Goal: Information Seeking & Learning: Find contact information

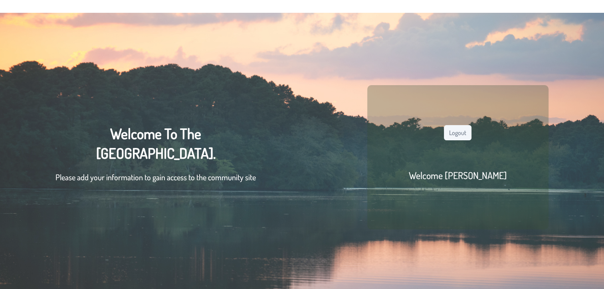
click at [455, 125] on div "Logout Welcome [PERSON_NAME]" at bounding box center [457, 157] width 181 height 145
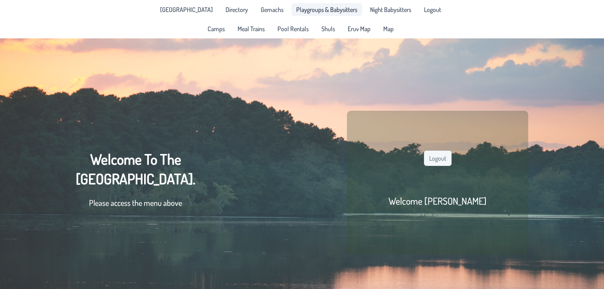
click at [317, 5] on link "Playgroups & Babysitters" at bounding box center [327, 9] width 71 height 13
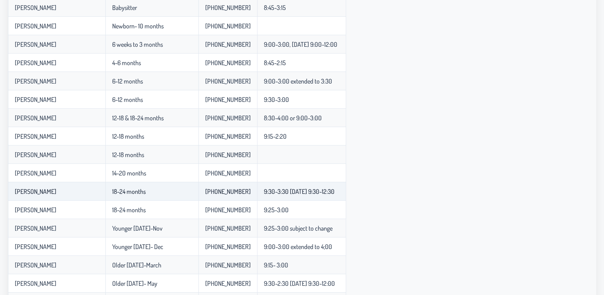
scroll to position [112, 0]
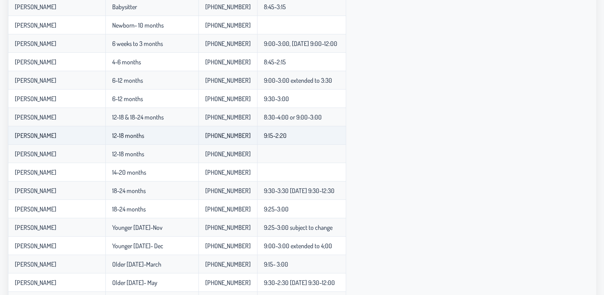
click at [32, 128] on td "[PERSON_NAME]" at bounding box center [56, 135] width 97 height 18
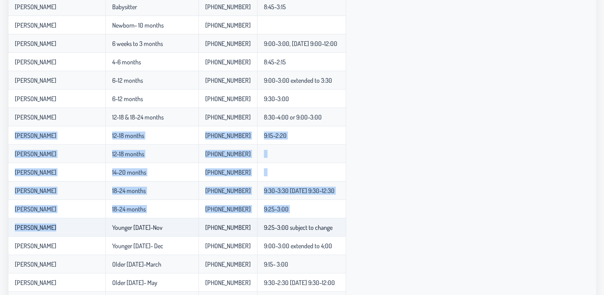
drag, startPoint x: 32, startPoint y: 128, endPoint x: 50, endPoint y: 234, distance: 107.3
click at [50, 234] on tbody "[PERSON_NAME] Infant Babysitter [PHONE_NUMBER] [PERSON_NAME] Babysitter [PHONE_…" at bounding box center [177, 231] width 338 height 504
click at [50, 234] on td "[PERSON_NAME]" at bounding box center [56, 227] width 97 height 18
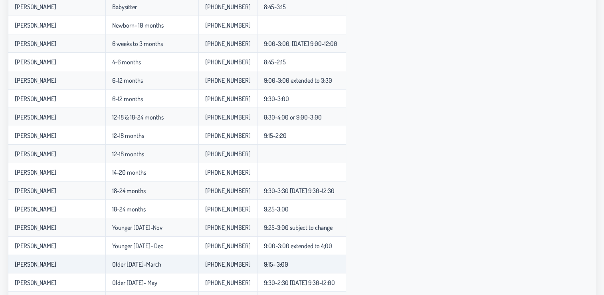
click at [50, 271] on td "[PERSON_NAME]" at bounding box center [56, 264] width 97 height 18
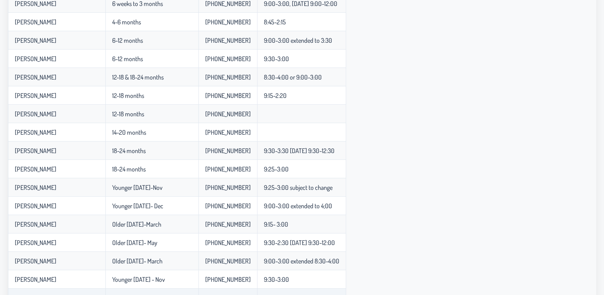
scroll to position [176, 0]
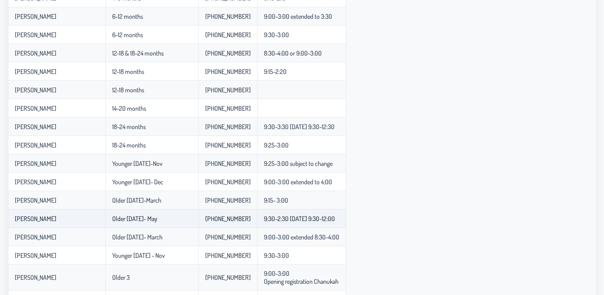
click at [117, 228] on td "Older [DATE]- May" at bounding box center [151, 218] width 93 height 18
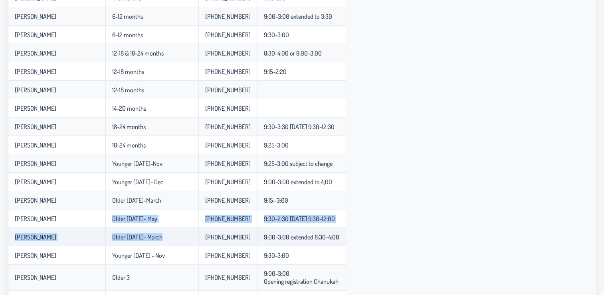
drag, startPoint x: 117, startPoint y: 229, endPoint x: 120, endPoint y: 238, distance: 9.1
click at [120, 238] on tbody "[PERSON_NAME] Infant Babysitter [PHONE_NUMBER] [PERSON_NAME] Babysitter [PHONE_…" at bounding box center [177, 167] width 338 height 504
click at [120, 238] on p-celleditor "Older [DATE]- March" at bounding box center [137, 237] width 50 height 8
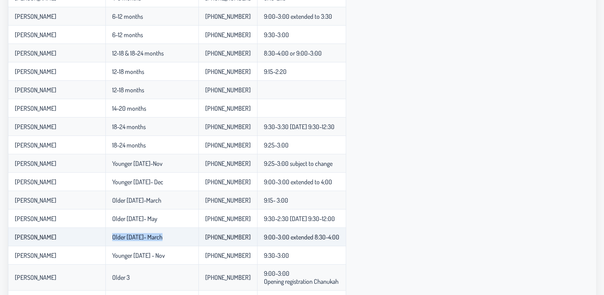
drag, startPoint x: 120, startPoint y: 238, endPoint x: 134, endPoint y: 241, distance: 14.3
click at [134, 241] on p-celleditor "Older [DATE]- March" at bounding box center [137, 237] width 50 height 8
click at [214, 243] on td "[PHONE_NUMBER]" at bounding box center [227, 237] width 59 height 18
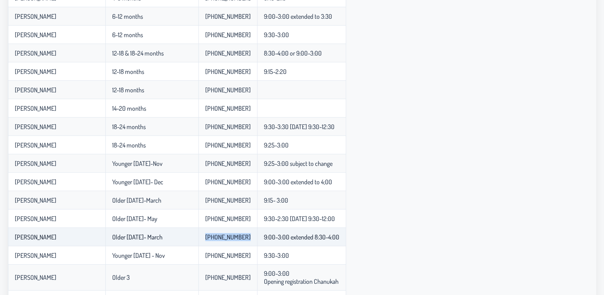
drag, startPoint x: 214, startPoint y: 243, endPoint x: 195, endPoint y: 235, distance: 20.4
click at [198, 235] on td "[PHONE_NUMBER]" at bounding box center [227, 237] width 59 height 18
click at [205, 235] on p-celleditor "[PHONE_NUMBER]" at bounding box center [228, 237] width 46 height 8
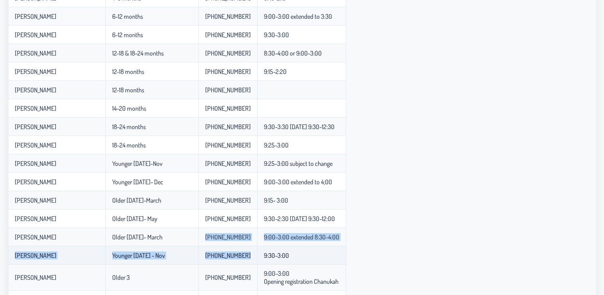
drag, startPoint x: 195, startPoint y: 235, endPoint x: 204, endPoint y: 257, distance: 23.3
click at [204, 257] on tbody "[PERSON_NAME] Infant Babysitter [PHONE_NUMBER] [PERSON_NAME] Babysitter [PHONE_…" at bounding box center [177, 167] width 338 height 504
click at [205, 257] on p-celleditor "[PHONE_NUMBER]" at bounding box center [228, 255] width 46 height 8
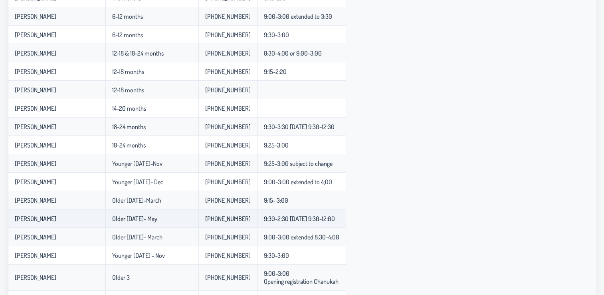
click at [137, 220] on td "Older [DATE]- May" at bounding box center [151, 218] width 93 height 18
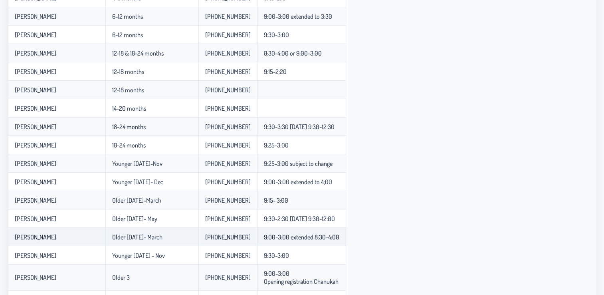
click at [129, 234] on p-celleditor "Older [DATE]- March" at bounding box center [137, 237] width 50 height 8
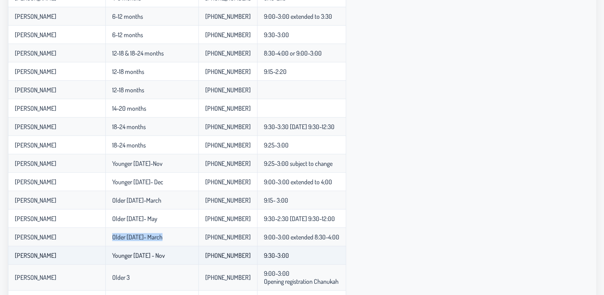
drag, startPoint x: 129, startPoint y: 234, endPoint x: 141, endPoint y: 258, distance: 27.0
click at [141, 258] on p-celleditor "Younger [DATE] - Nov" at bounding box center [138, 255] width 53 height 8
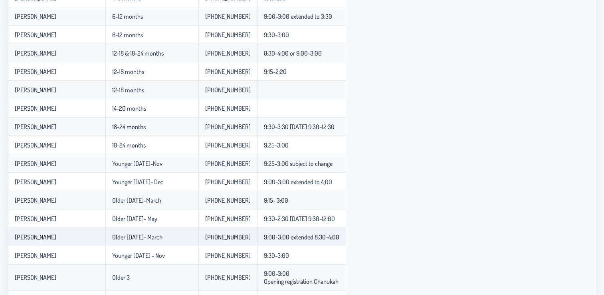
click at [105, 244] on td "Older [DATE]- March" at bounding box center [151, 237] width 93 height 18
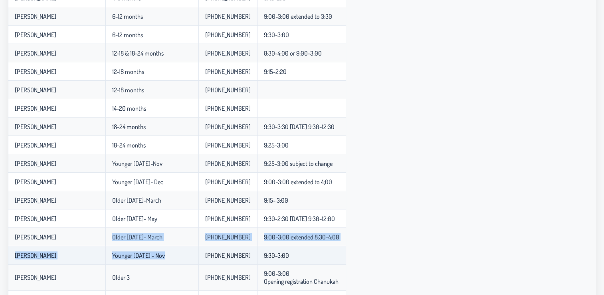
drag, startPoint x: 97, startPoint y: 244, endPoint x: 111, endPoint y: 254, distance: 17.3
click at [111, 254] on tbody "[PERSON_NAME] Infant Babysitter [PHONE_NUMBER] [PERSON_NAME] Babysitter [PHONE_…" at bounding box center [177, 167] width 338 height 504
click at [112, 254] on p-celleditor "Younger [DATE] - Nov" at bounding box center [138, 255] width 53 height 8
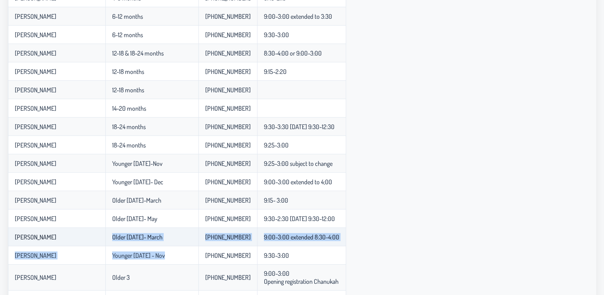
drag, startPoint x: 111, startPoint y: 254, endPoint x: 104, endPoint y: 234, distance: 21.5
click at [104, 234] on tbody "[PERSON_NAME] Infant Babysitter [PHONE_NUMBER] [PERSON_NAME] Babysitter [PHONE_…" at bounding box center [177, 167] width 338 height 504
click at [112, 234] on p-celleditor "Older [DATE]- March" at bounding box center [137, 237] width 50 height 8
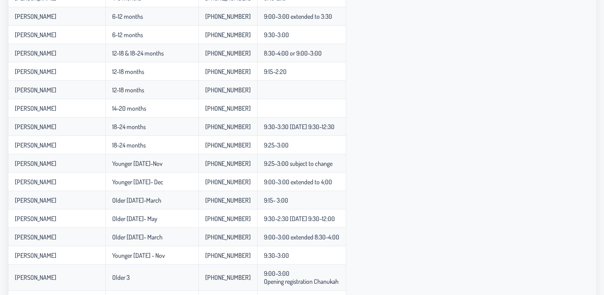
click at [428, 166] on div "Name Age Phone Number Hours [PERSON_NAME] Infant Babysitter [PHONE_NUMBER] [PER…" at bounding box center [302, 157] width 588 height 524
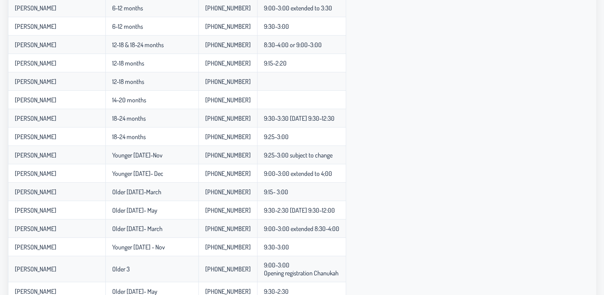
scroll to position [184, 0]
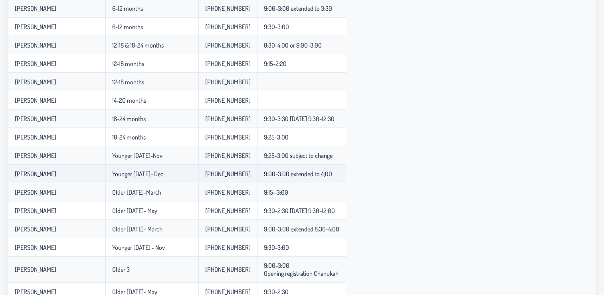
click at [264, 178] on p-celleditor "9:00-3:00 extended to 4;00" at bounding box center [298, 174] width 68 height 8
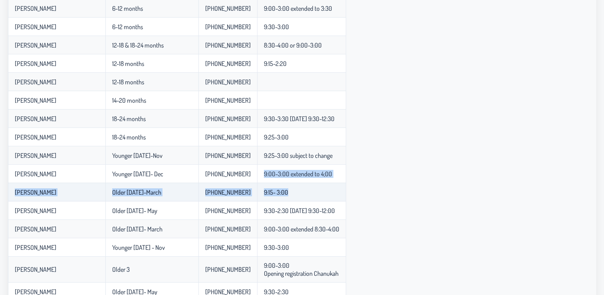
drag, startPoint x: 262, startPoint y: 179, endPoint x: 271, endPoint y: 199, distance: 22.2
click at [271, 199] on tbody "[PERSON_NAME] Infant Babysitter [PHONE_NUMBER] [PERSON_NAME] Babysitter [PHONE_…" at bounding box center [177, 159] width 338 height 504
click at [271, 199] on td "9:15- 3:00" at bounding box center [301, 192] width 89 height 18
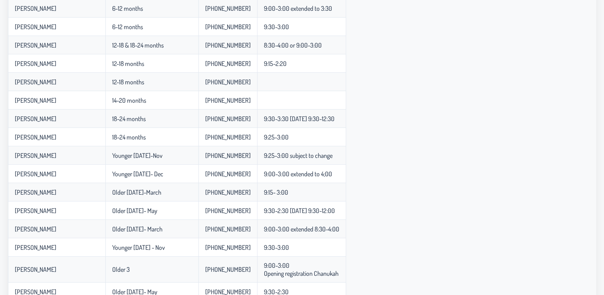
click at [490, 167] on div "Name Age Phone Number Hours [PERSON_NAME] Infant Babysitter [PHONE_NUMBER] [PER…" at bounding box center [302, 149] width 588 height 524
